Goal: Transaction & Acquisition: Purchase product/service

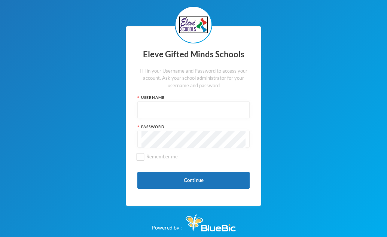
click at [171, 110] on input "text" at bounding box center [194, 110] width 104 height 17
click at [167, 109] on input "s10181" at bounding box center [194, 110] width 104 height 17
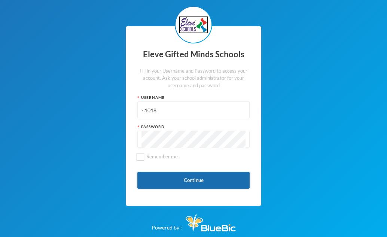
click at [161, 179] on button "Continue" at bounding box center [193, 180] width 112 height 17
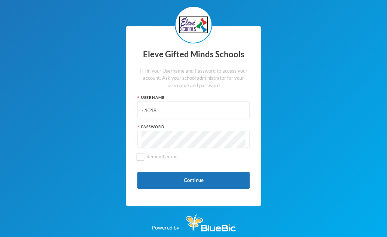
click at [168, 110] on input "s1018" at bounding box center [194, 110] width 104 height 17
type input "s0181"
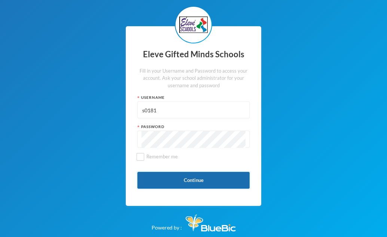
click at [193, 180] on button "Continue" at bounding box center [193, 180] width 112 height 17
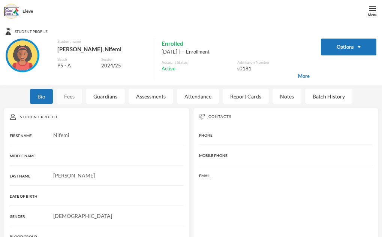
click at [67, 93] on div "Fees" at bounding box center [69, 96] width 25 height 15
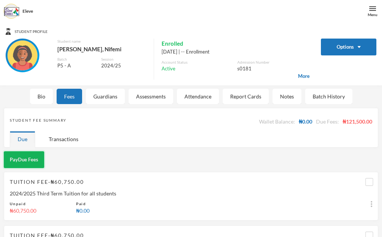
click at [27, 161] on button "Pay Due Fees" at bounding box center [24, 159] width 40 height 17
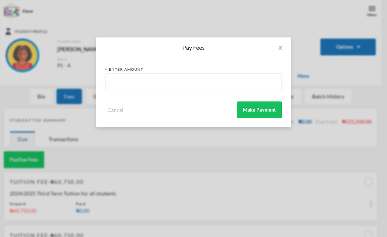
click at [129, 83] on input "text" at bounding box center [193, 82] width 168 height 17
type input "60750"
click at [262, 115] on button "Make Payment" at bounding box center [259, 109] width 45 height 17
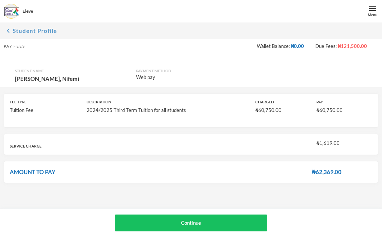
click at [11, 31] on icon "chevron_left" at bounding box center [8, 30] width 9 height 9
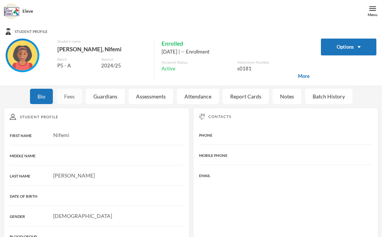
click at [69, 94] on div "Fees" at bounding box center [69, 96] width 25 height 15
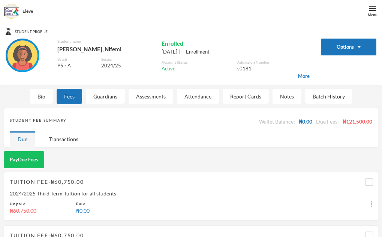
click at [255, 189] on div "2024/2025 Third Term Tuition for all students" at bounding box center [191, 193] width 362 height 8
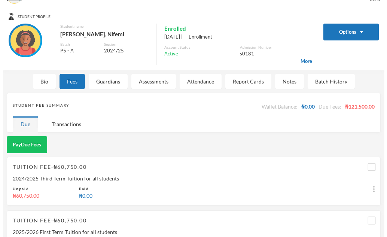
scroll to position [45, 0]
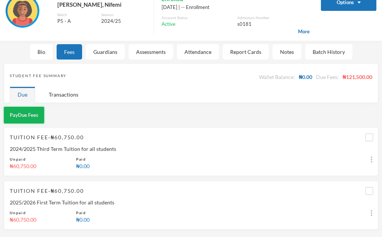
click at [30, 113] on button "Pay Due Fees" at bounding box center [24, 115] width 40 height 17
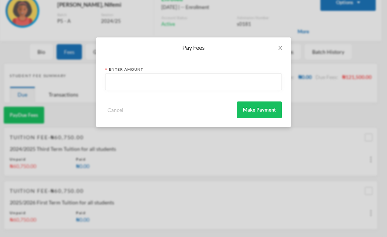
click at [144, 80] on input "text" at bounding box center [193, 82] width 168 height 17
type input "60750"
click at [280, 109] on button "Make Payment" at bounding box center [259, 109] width 45 height 17
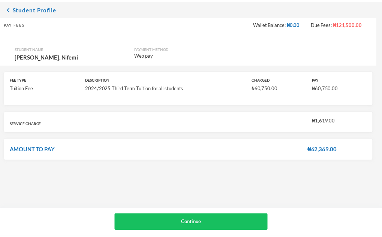
scroll to position [22, 0]
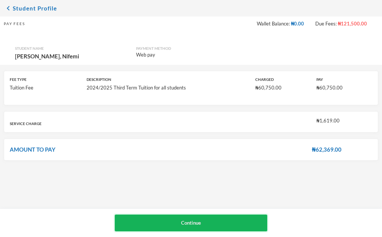
click at [185, 225] on button "Continue" at bounding box center [191, 223] width 153 height 17
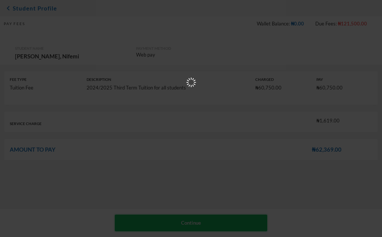
scroll to position [0, 0]
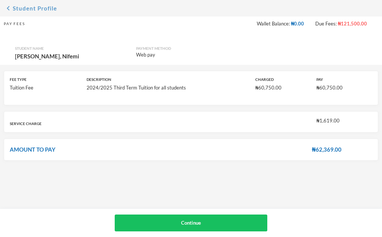
click at [8, 6] on icon "chevron_left" at bounding box center [8, 8] width 9 height 9
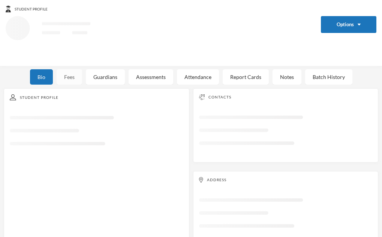
click at [70, 76] on div "Fees" at bounding box center [69, 76] width 25 height 15
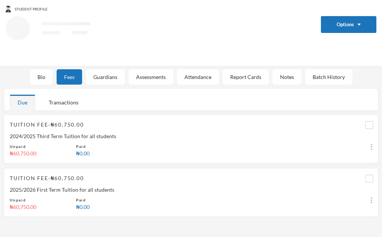
click at [373, 178] on div "Tuition Fee · ₦60,750.00 2025/2026 First Term Tuition for all students Unpaid ₦…" at bounding box center [191, 192] width 374 height 49
click at [371, 178] on input "checkbox" at bounding box center [369, 178] width 8 height 8
checkbox input "true"
click at [71, 77] on div "Fees" at bounding box center [69, 76] width 25 height 15
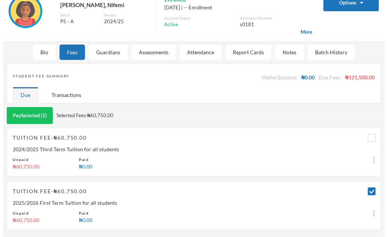
scroll to position [45, 0]
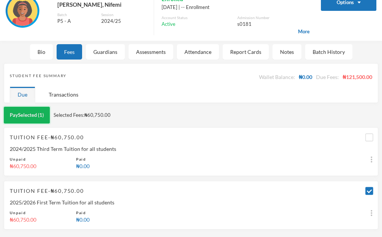
click at [30, 117] on button "Pay Selected (1)" at bounding box center [27, 115] width 46 height 17
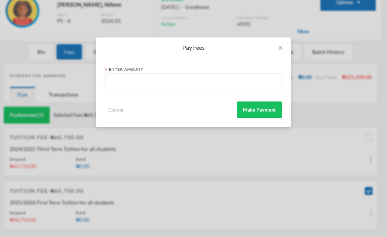
click at [162, 76] on input "text" at bounding box center [193, 82] width 168 height 17
type input "5"
type input "60750"
click at [261, 111] on button "Make Payment" at bounding box center [259, 109] width 45 height 17
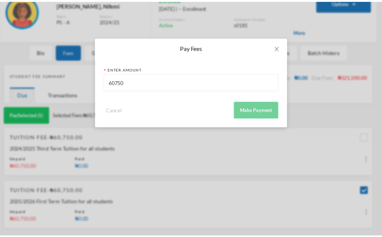
scroll to position [22, 0]
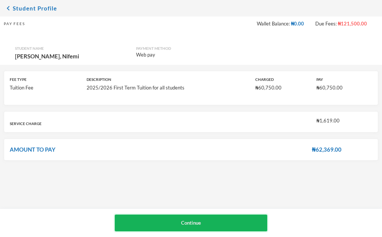
click at [180, 228] on button "Continue" at bounding box center [191, 223] width 153 height 17
click at [203, 219] on button "Continue" at bounding box center [191, 223] width 153 height 17
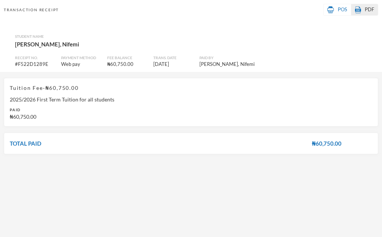
click at [359, 10] on img at bounding box center [358, 9] width 6 height 7
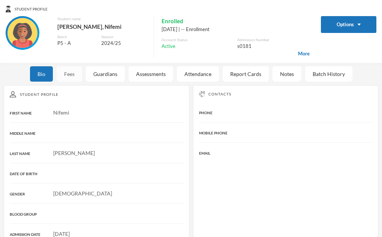
click at [64, 73] on div "Fees" at bounding box center [69, 73] width 25 height 15
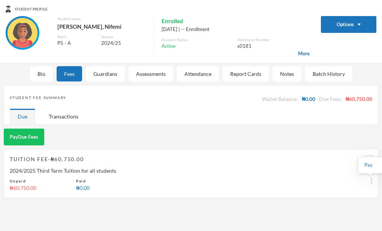
click at [371, 182] on img at bounding box center [370, 182] width 1 height 6
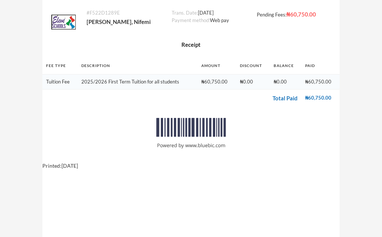
click at [16, 19] on div "# F522D1289E [PERSON_NAME], Nifemi Trans. Date: [DATE] Payment method: Web pay …" at bounding box center [191, 210] width 382 height 420
